Goal: Task Accomplishment & Management: Manage account settings

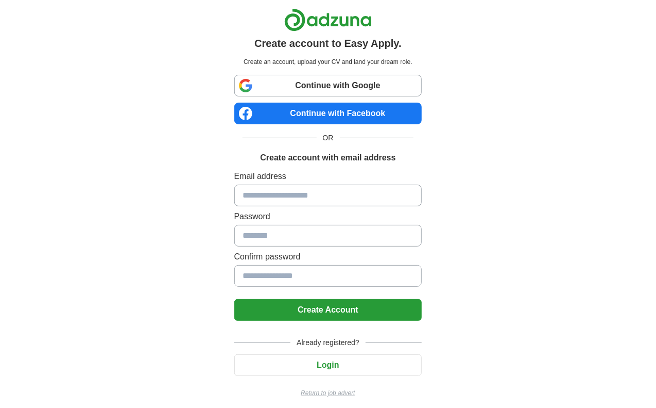
click at [274, 190] on input at bounding box center [328, 195] width 188 height 22
click at [273, 198] on input at bounding box center [328, 195] width 188 height 22
click at [317, 357] on button "Login" at bounding box center [328, 365] width 188 height 22
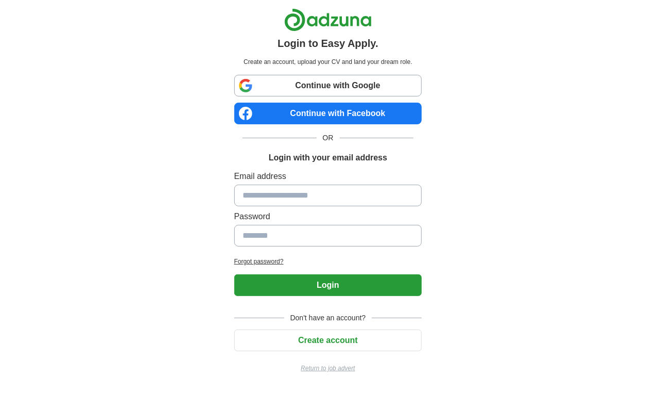
click at [287, 195] on input at bounding box center [328, 195] width 188 height 22
type input "**********"
click at [278, 86] on link "Continue with Google" at bounding box center [328, 86] width 188 height 22
